Goal: Find specific page/section: Find specific page/section

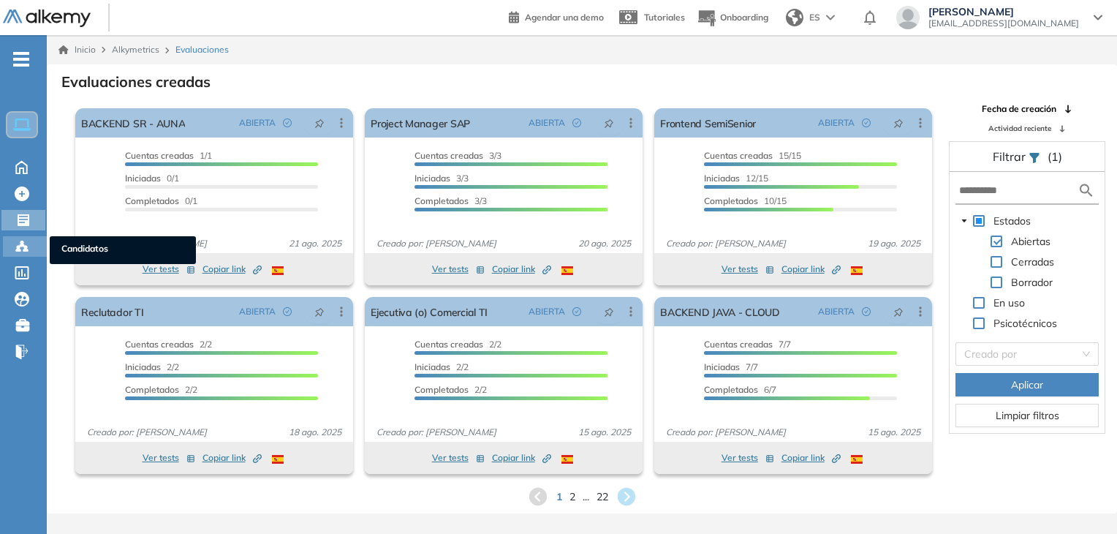
click at [32, 251] on div "Candidatos Candidatos" at bounding box center [25, 246] width 44 height 20
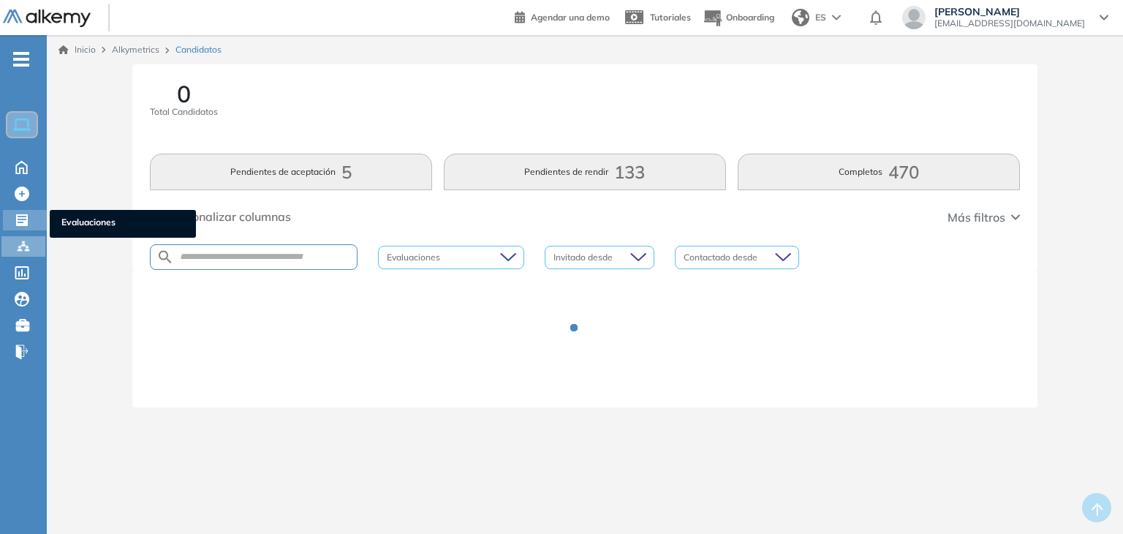
click at [29, 219] on div at bounding box center [24, 219] width 18 height 18
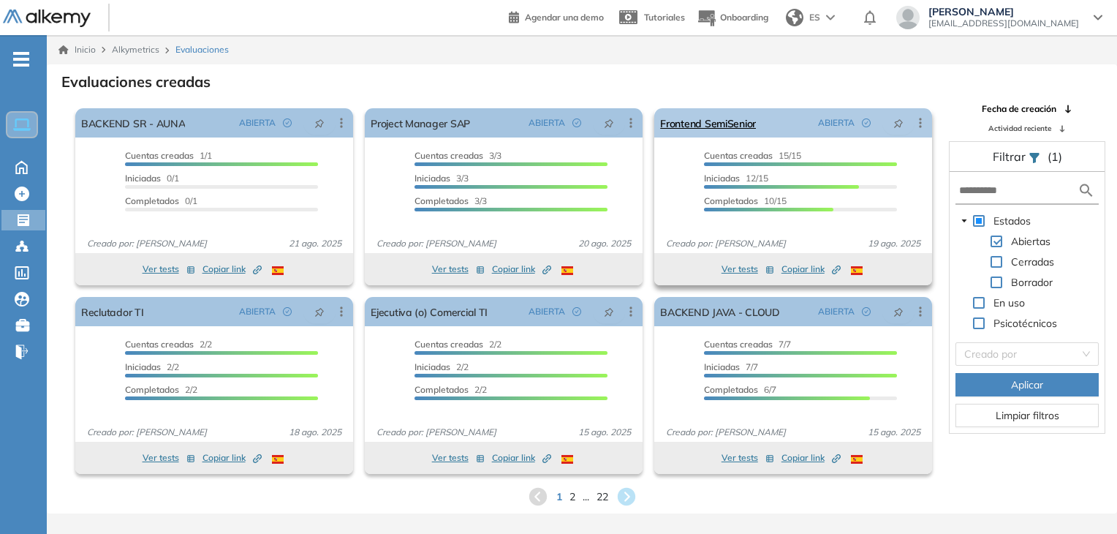
click at [744, 124] on link "Frontend SemiSenior" at bounding box center [708, 122] width 96 height 29
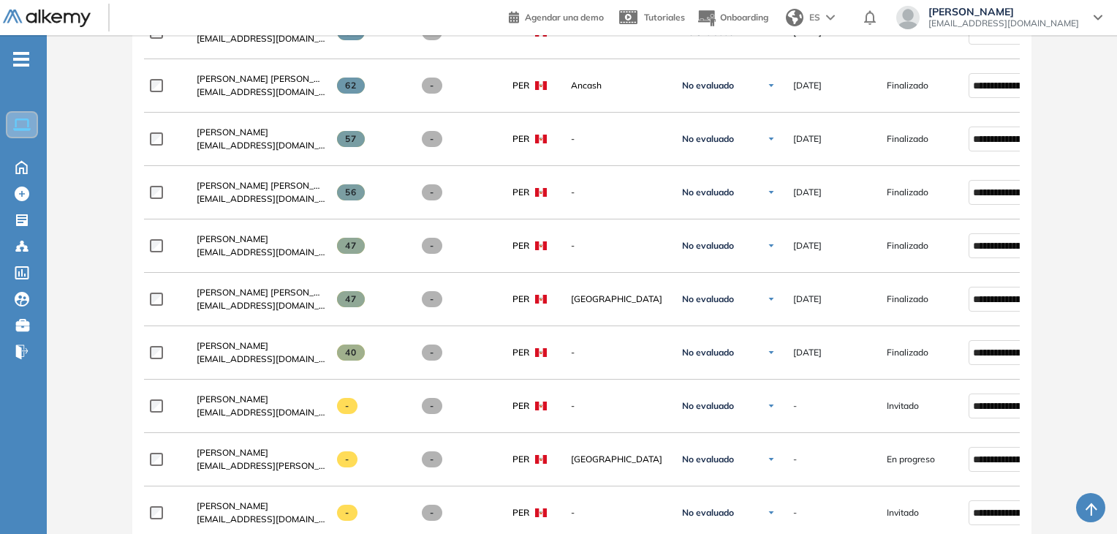
scroll to position [690, 0]
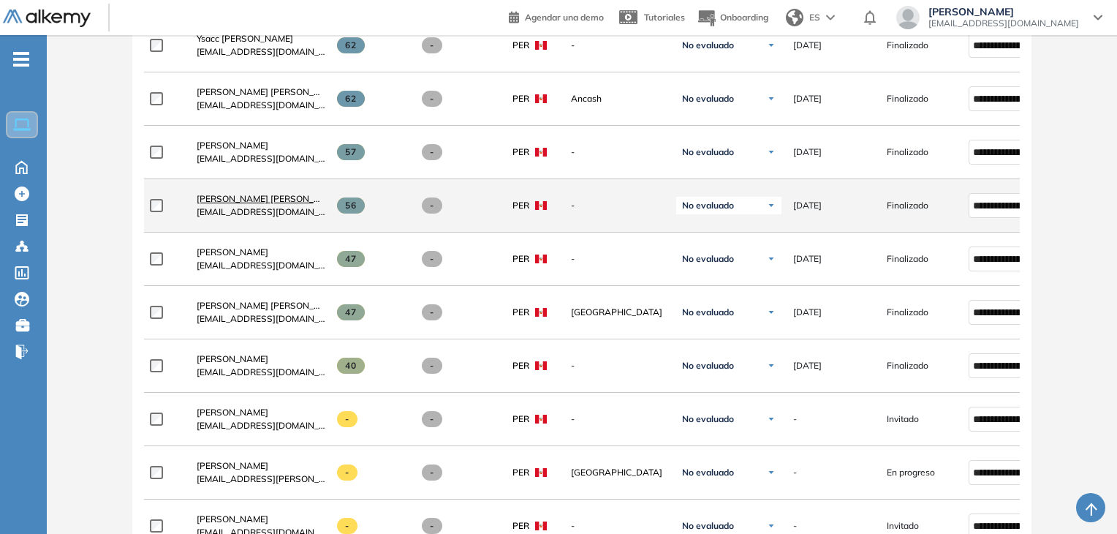
click at [263, 204] on span "[PERSON_NAME] [PERSON_NAME]" at bounding box center [269, 198] width 145 height 11
